Goal: Task Accomplishment & Management: Manage account settings

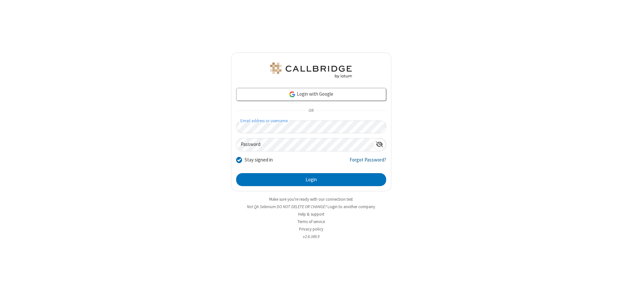
click at [368, 162] on link "Forgot Password?" at bounding box center [368, 162] width 37 height 12
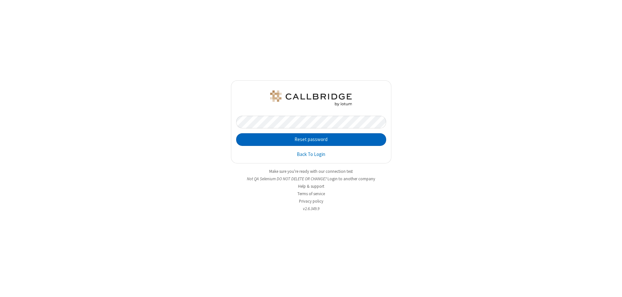
click at [311, 139] on button "Reset password" at bounding box center [311, 139] width 150 height 13
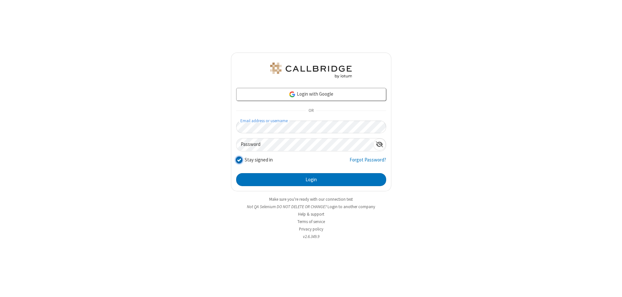
click at [239, 159] on input "Stay signed in" at bounding box center [239, 159] width 6 height 7
checkbox input "false"
click at [311, 180] on button "Login" at bounding box center [311, 179] width 150 height 13
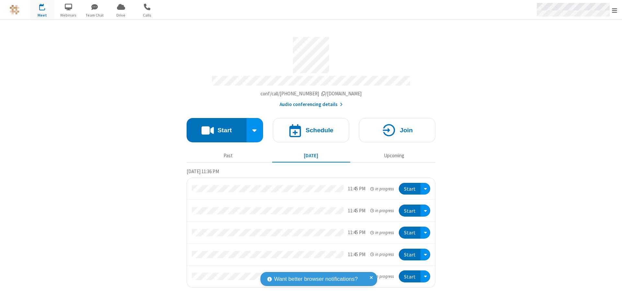
click at [615, 10] on span "Open menu" at bounding box center [614, 10] width 5 height 6
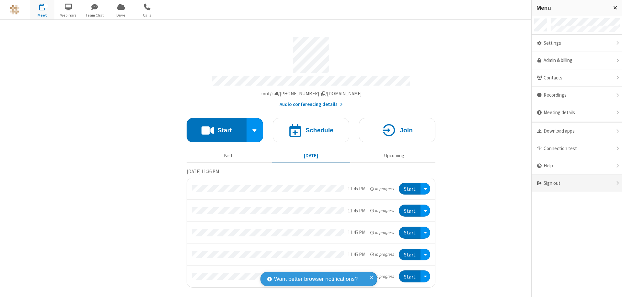
click at [577, 183] on div "Sign out" at bounding box center [577, 183] width 90 height 17
